Goal: Task Accomplishment & Management: Manage account settings

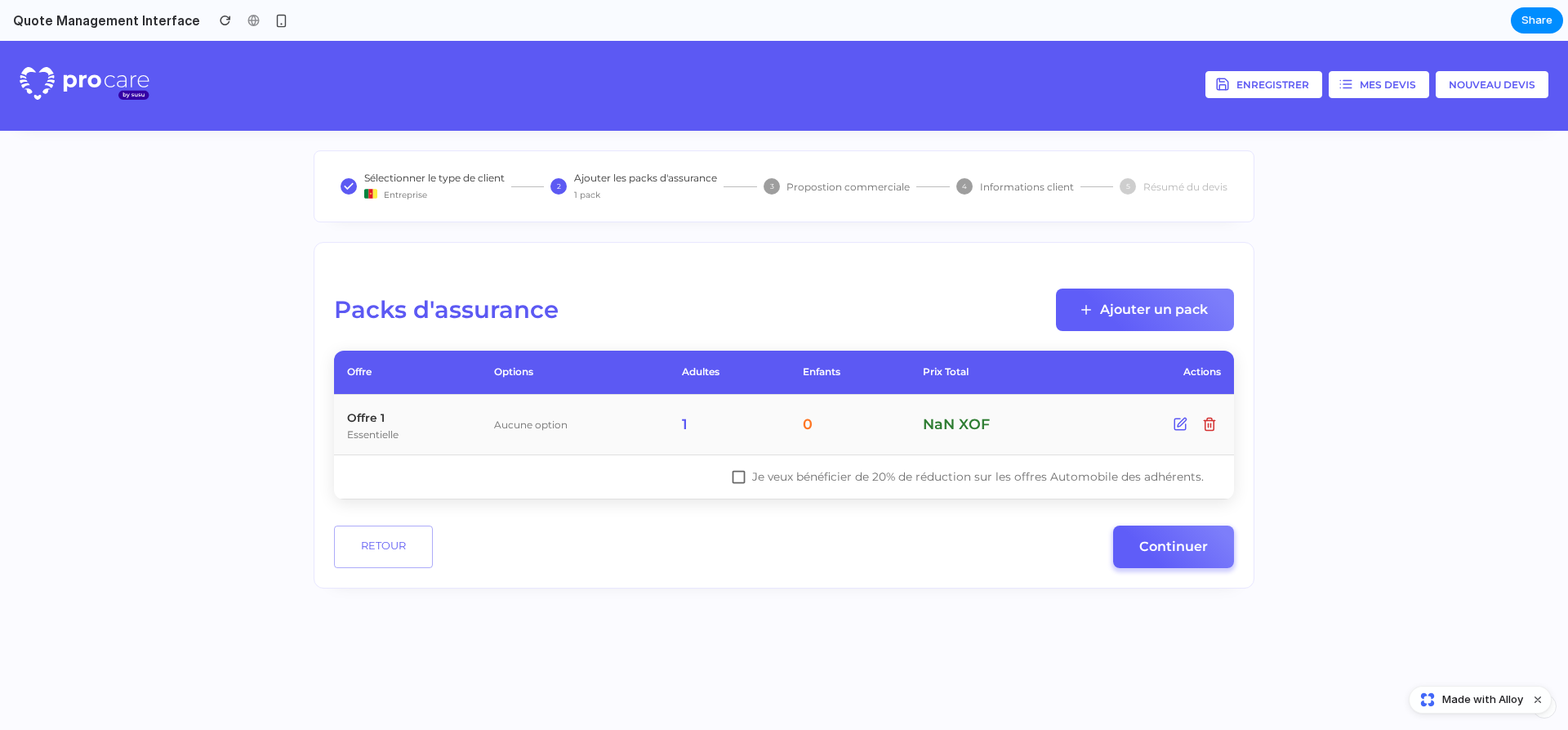
click at [1108, 307] on button "Ajouter un pack" at bounding box center [1145, 309] width 178 height 42
click at [1170, 521] on div "Packs d'assurance Ajouter un pack Offre Options Adultes Enfants Prix Total Acti…" at bounding box center [784, 427] width 900 height 278
click at [1177, 537] on button "Continuer" at bounding box center [1174, 546] width 121 height 42
click at [1371, 71] on button "Mes devis" at bounding box center [1378, 84] width 101 height 27
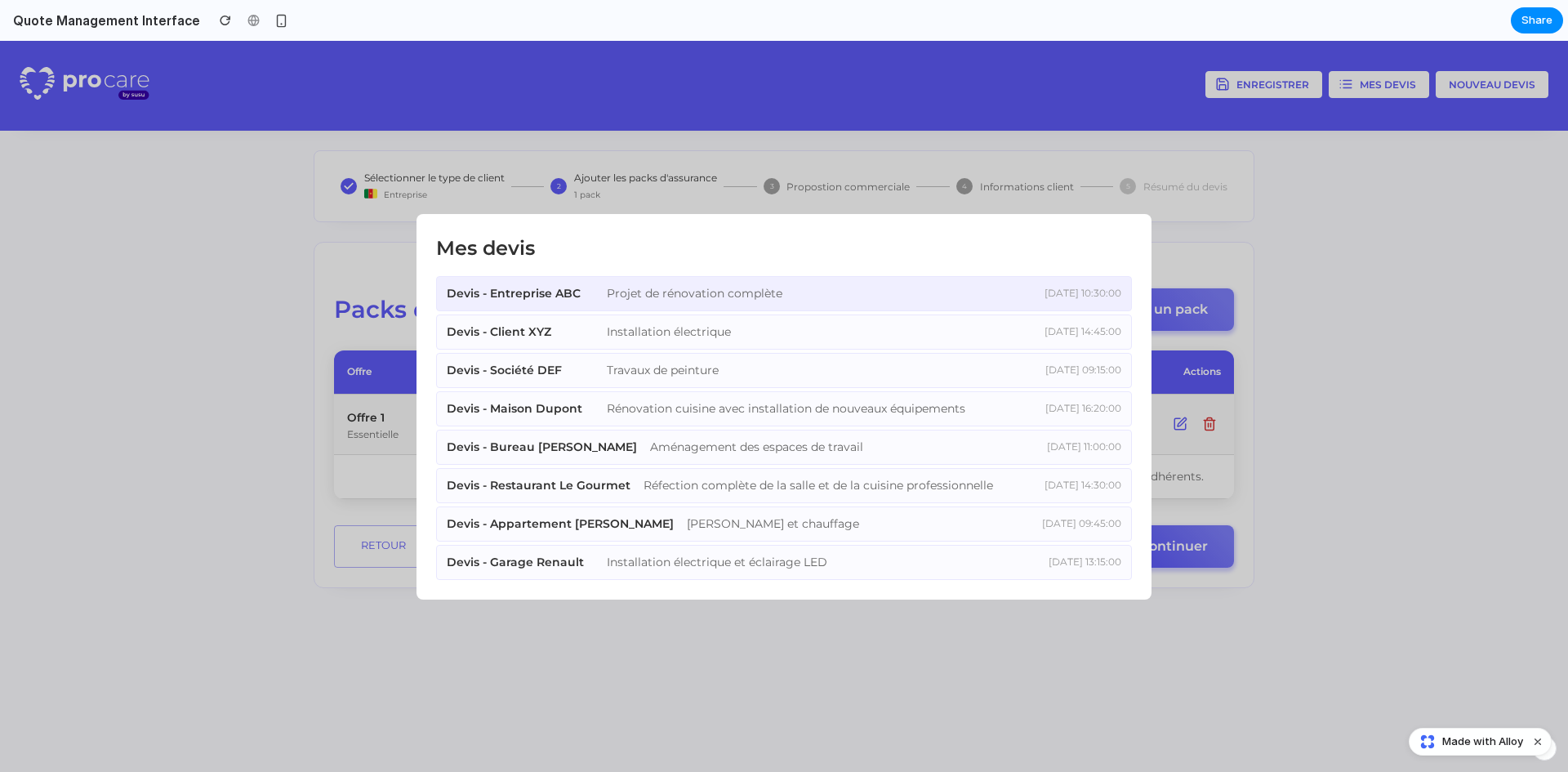
click at [681, 297] on div "Projet de rénovation complète" at bounding box center [801, 293] width 388 height 17
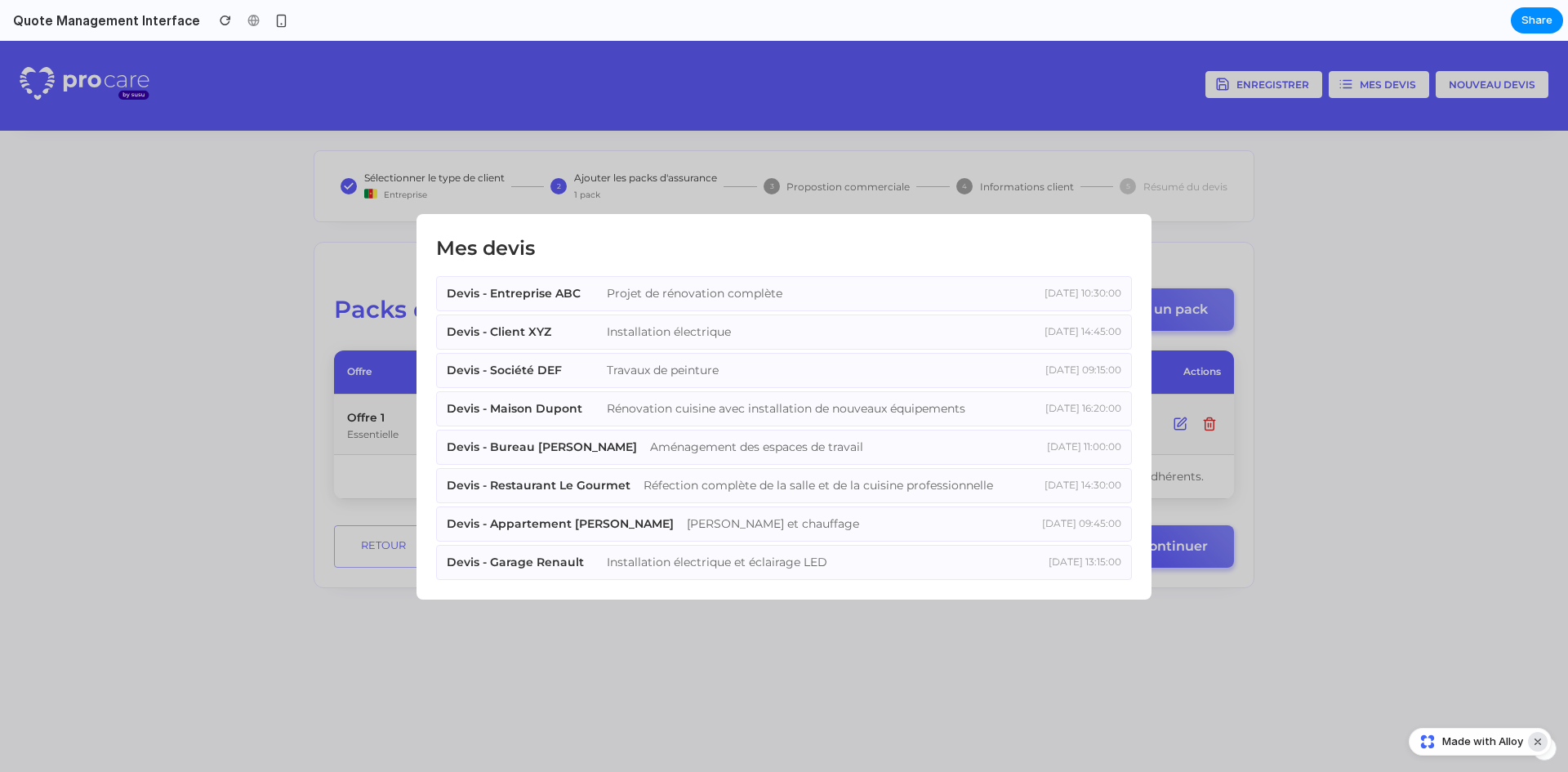
click at [1539, 729] on button "Dismiss watermark" at bounding box center [1538, 741] width 20 height 20
click at [274, 21] on div "button" at bounding box center [281, 21] width 14 height 14
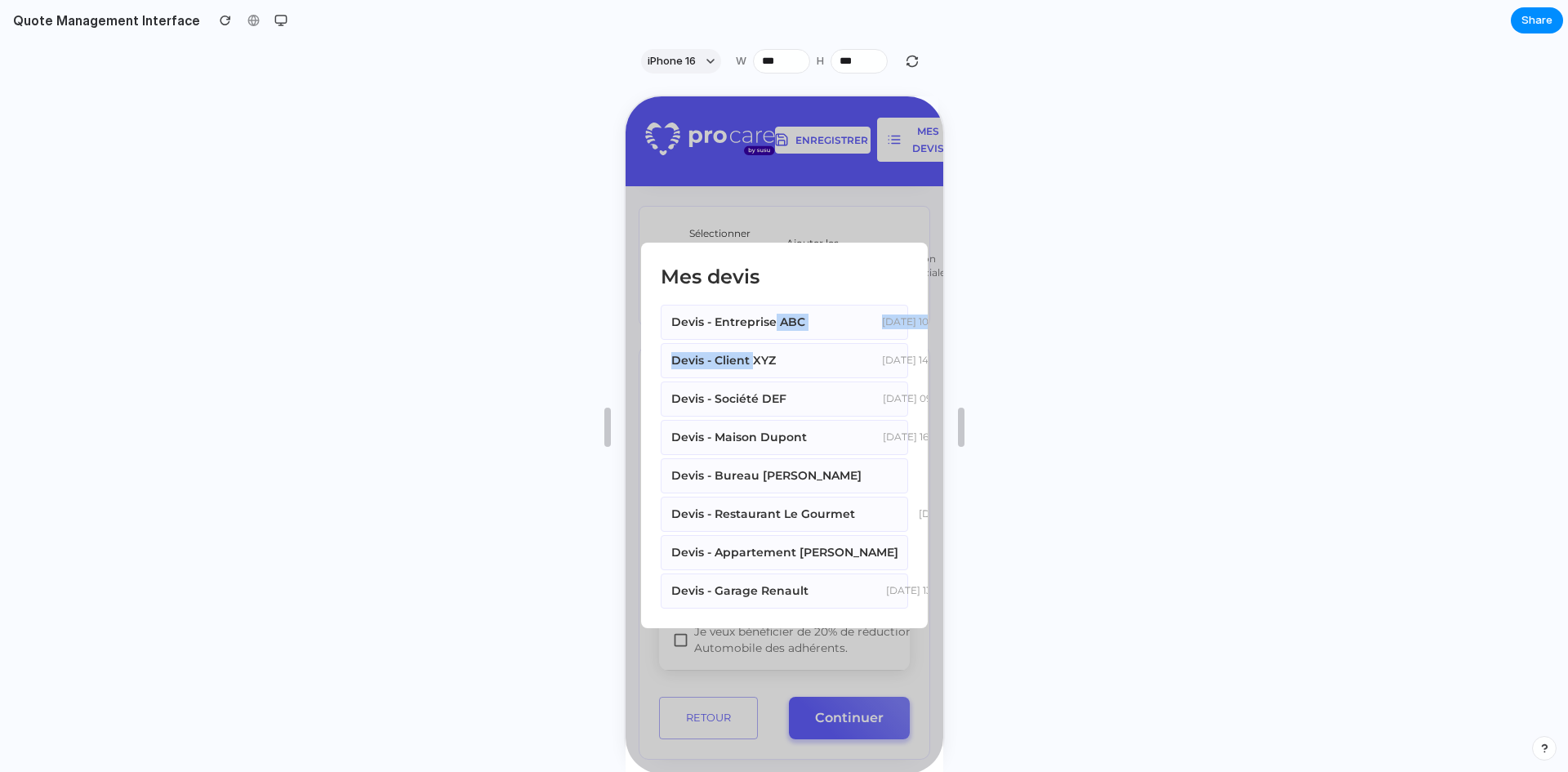
drag, startPoint x: 751, startPoint y: 334, endPoint x: 782, endPoint y: 373, distance: 49.8
click at [776, 347] on div "Devis - Entreprise ABC Projet de rénovation complète [DATE] 10:30:00 Devis - Cl…" at bounding box center [782, 454] width 247 height 304
click at [274, 18] on div "button" at bounding box center [281, 21] width 13 height 13
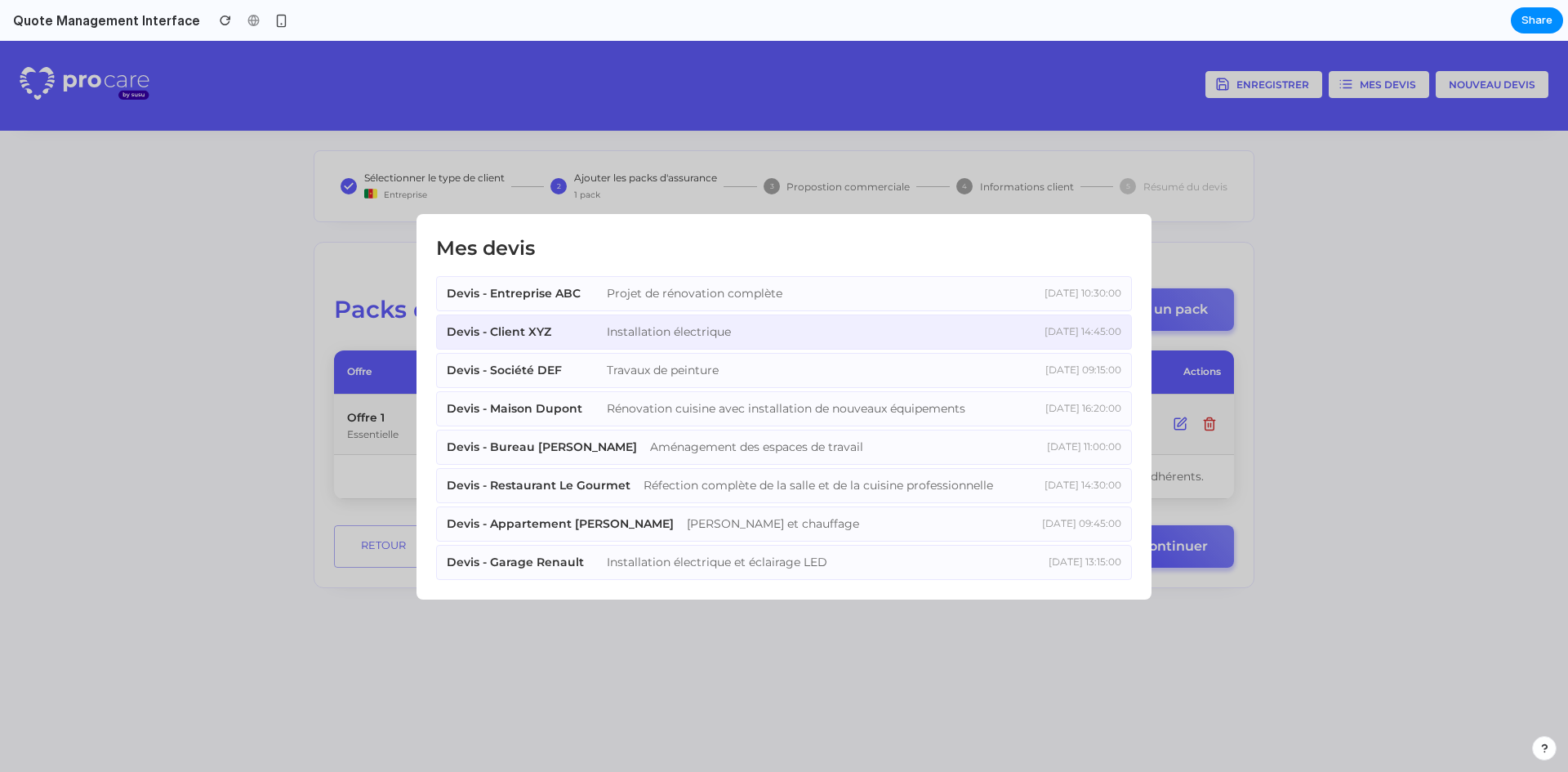
click at [897, 325] on div "Installation électrique" at bounding box center [801, 332] width 388 height 17
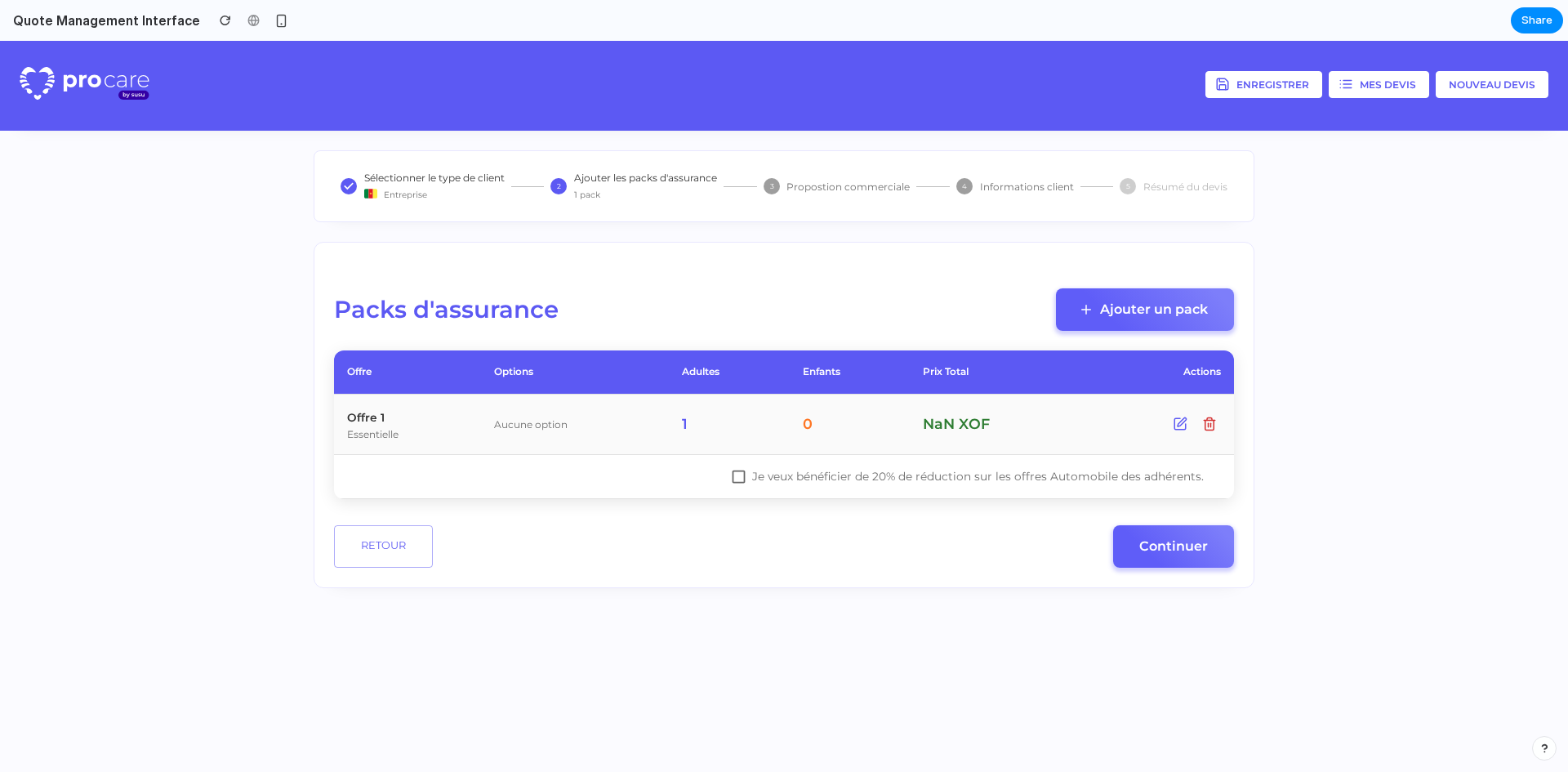
click at [1372, 90] on button "Mes devis" at bounding box center [1378, 84] width 101 height 27
click at [1263, 77] on button "Enregistrer" at bounding box center [1264, 84] width 117 height 27
click at [1359, 94] on button "Mes devis" at bounding box center [1378, 84] width 101 height 27
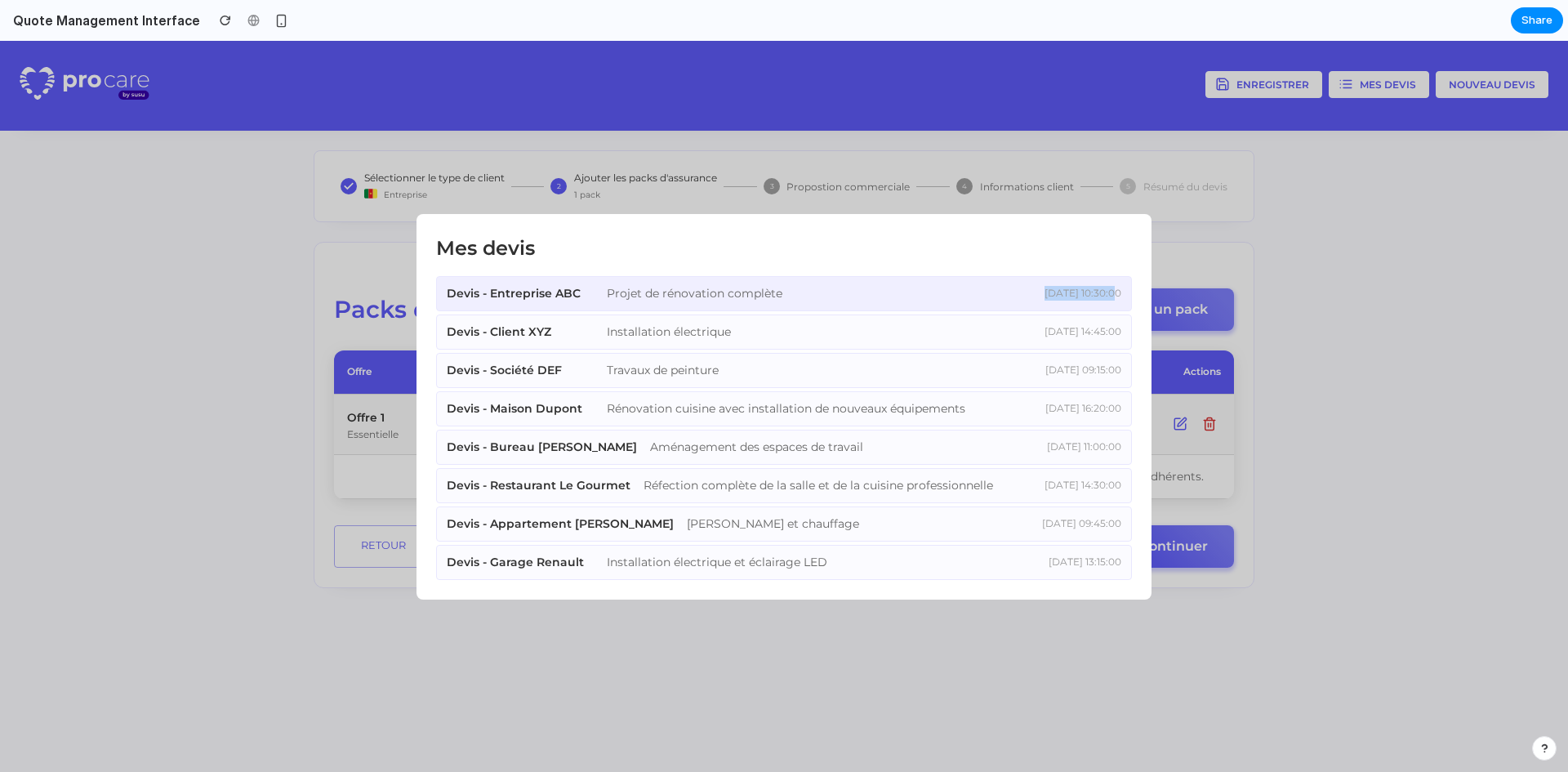
drag, startPoint x: 1032, startPoint y: 287, endPoint x: 1098, endPoint y: 291, distance: 66.1
click at [1097, 290] on div "[DATE] 10:30:00" at bounding box center [1064, 293] width 114 height 15
click at [1098, 291] on div "[DATE] 10:30:00" at bounding box center [1064, 293] width 114 height 15
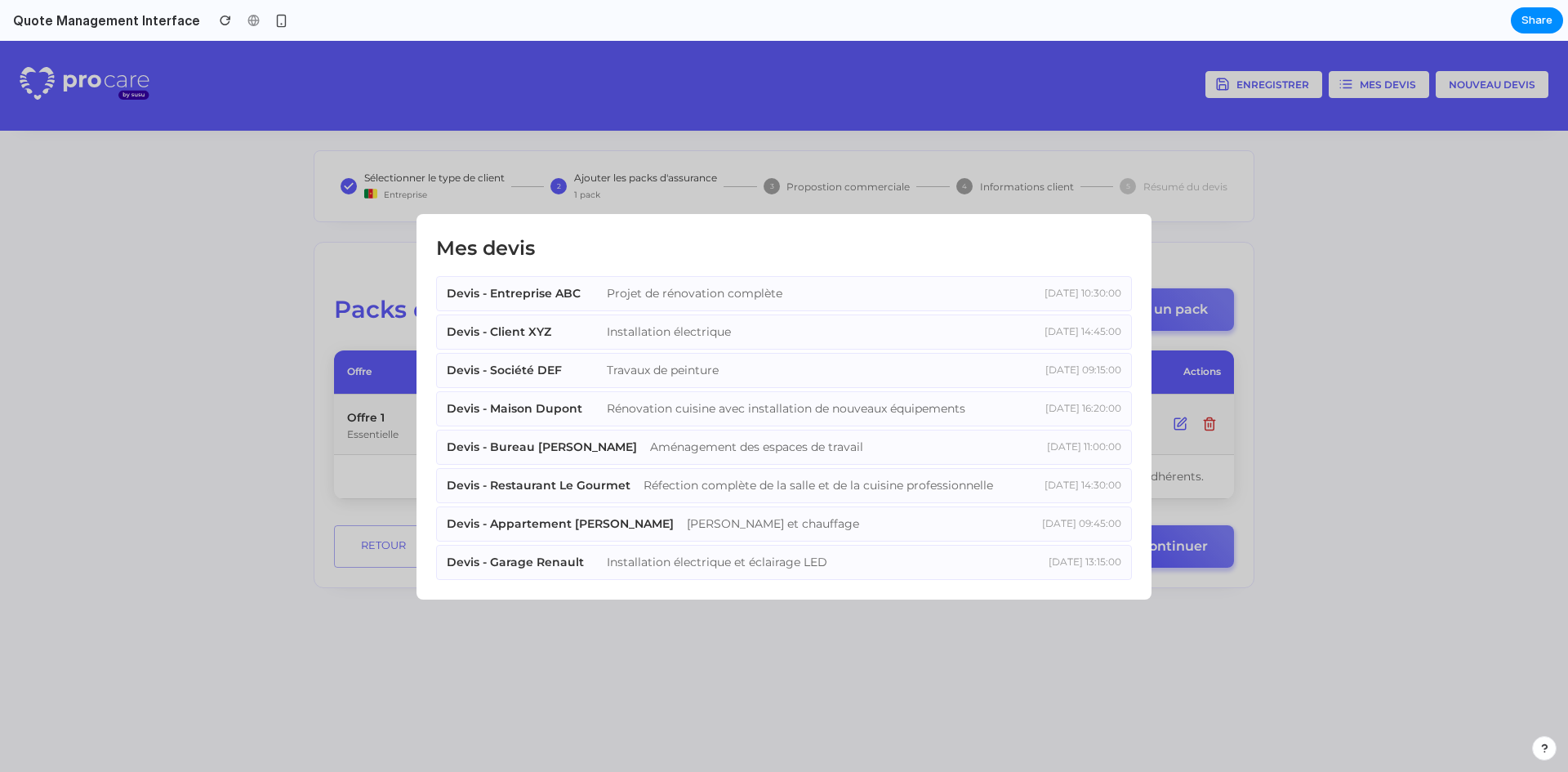
click at [847, 240] on h2 "Mes devis" at bounding box center [784, 248] width 696 height 29
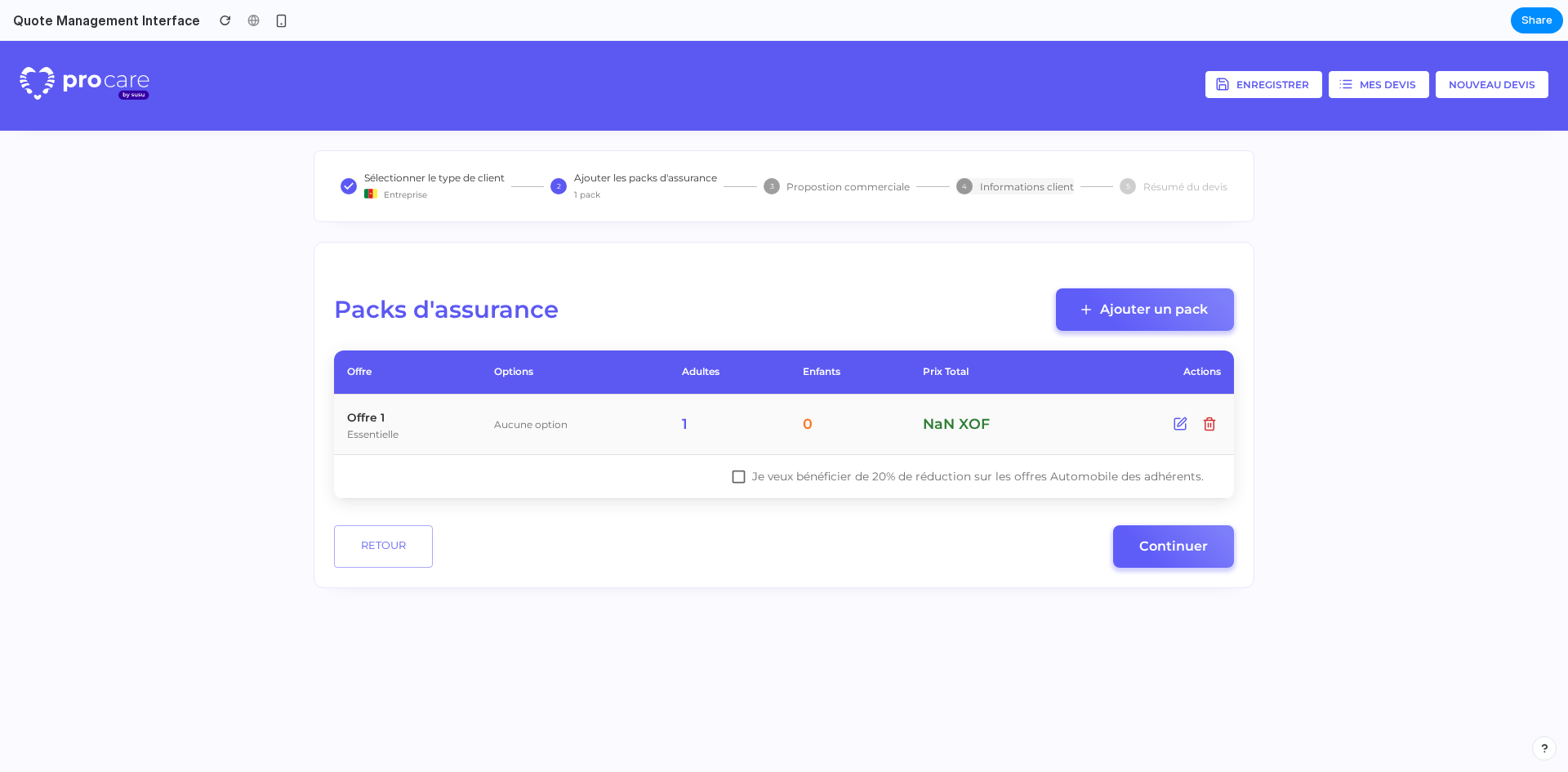
click at [1031, 189] on p "Informations client" at bounding box center [1027, 187] width 94 height 14
click at [840, 192] on p "Propostion commerciale" at bounding box center [848, 187] width 124 height 14
click at [649, 182] on p "Ajouter les packs d'assurance" at bounding box center [646, 177] width 143 height 14
click at [409, 190] on span "Entreprise" at bounding box center [405, 194] width 43 height 14
